Goal: Task Accomplishment & Management: Complete application form

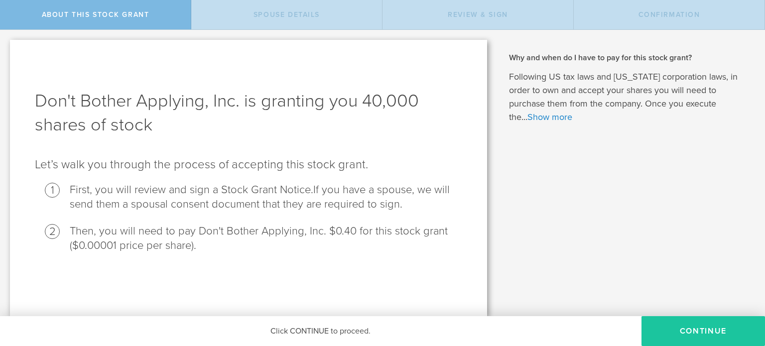
click at [687, 337] on button "CONTINUE" at bounding box center [704, 331] width 124 height 30
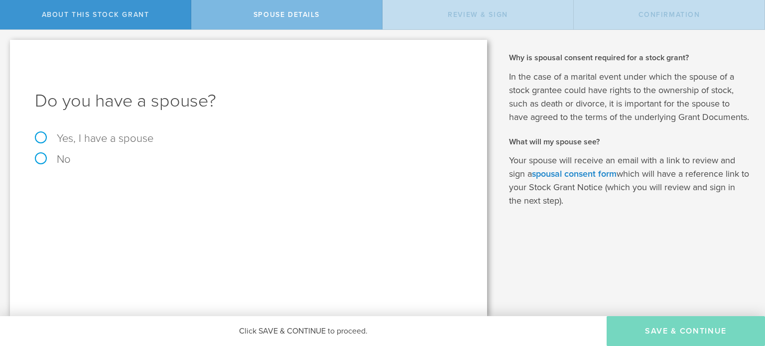
click at [126, 137] on label "Yes, I have a spouse" at bounding box center [249, 138] width 428 height 11
click at [6, 46] on input "Yes, I have a spouse" at bounding box center [3, 38] width 6 height 16
radio input "true"
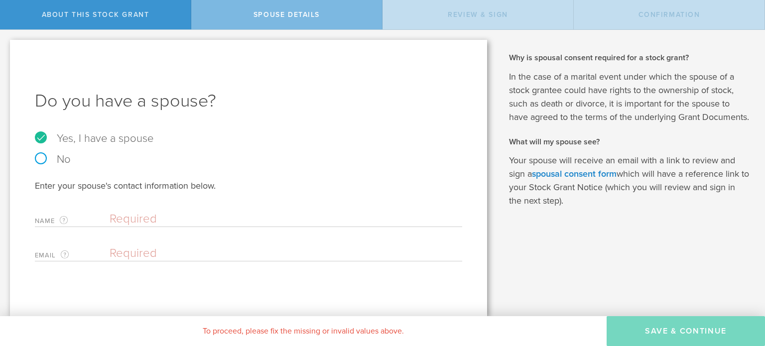
click at [205, 215] on input "text" at bounding box center [284, 219] width 348 height 15
type input "r"
type input "[PERSON_NAME]"
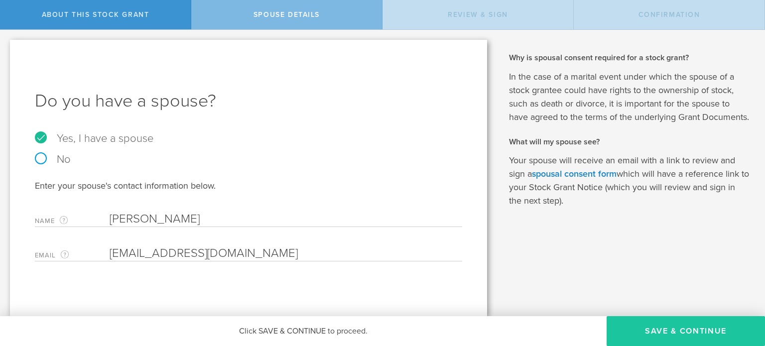
type input "[EMAIL_ADDRESS][DOMAIN_NAME]"
click at [672, 319] on button "Save & Continue" at bounding box center [686, 331] width 158 height 30
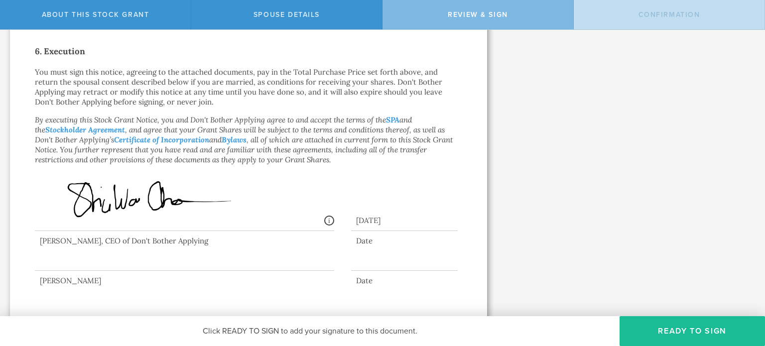
scroll to position [587, 0]
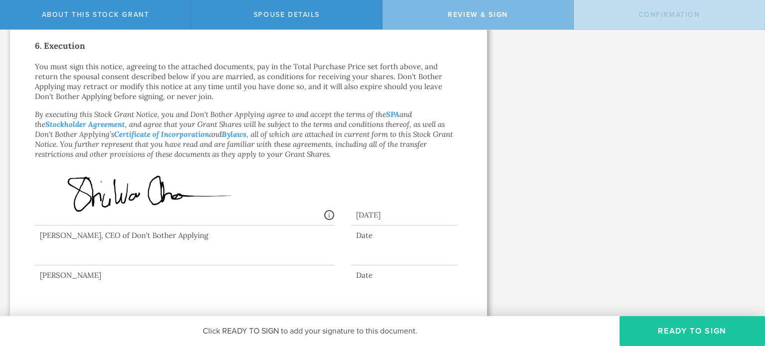
click at [702, 321] on button "Ready to Sign" at bounding box center [693, 331] width 146 height 30
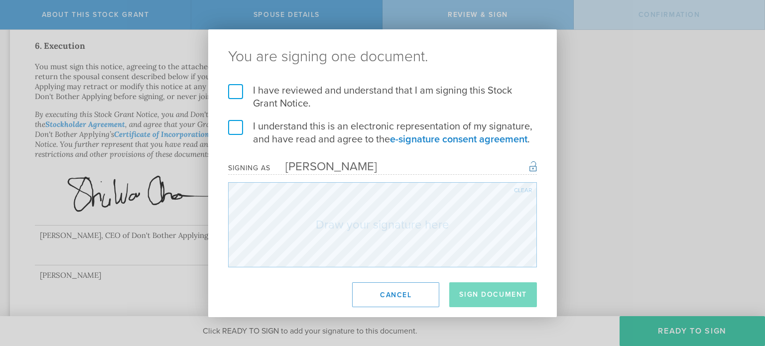
click at [244, 87] on label "I have reviewed and understand that I am signing this Stock Grant Notice." at bounding box center [382, 97] width 309 height 26
click at [0, 0] on input "I have reviewed and understand that I am signing this Stock Grant Notice." at bounding box center [0, 0] width 0 height 0
click at [241, 124] on label "I understand this is an electronic representation of my signature, and have rea…" at bounding box center [382, 133] width 309 height 26
click at [0, 0] on input "I understand this is an electronic representation of my signature, and have rea…" at bounding box center [0, 0] width 0 height 0
click at [522, 188] on div "Clear" at bounding box center [523, 190] width 18 height 6
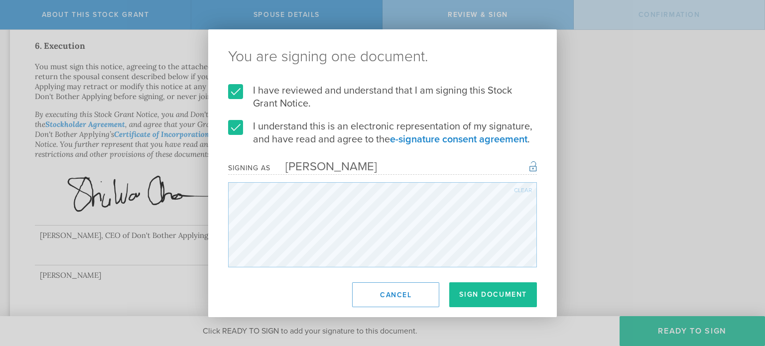
click at [473, 281] on footer "Sign Document Cancel" at bounding box center [382, 295] width 349 height 45
click at [479, 292] on button "Sign Document" at bounding box center [493, 295] width 88 height 25
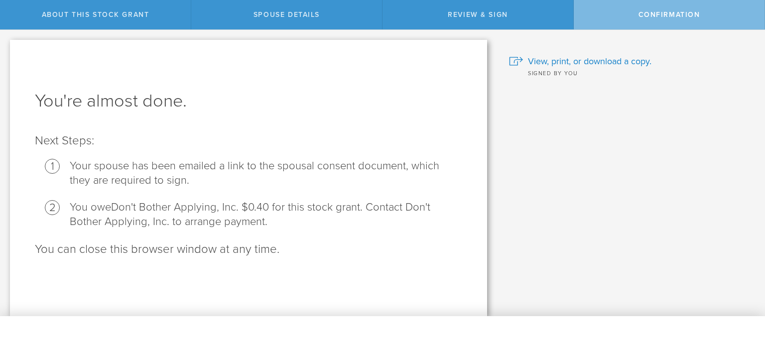
scroll to position [0, 0]
